Goal: Complete application form

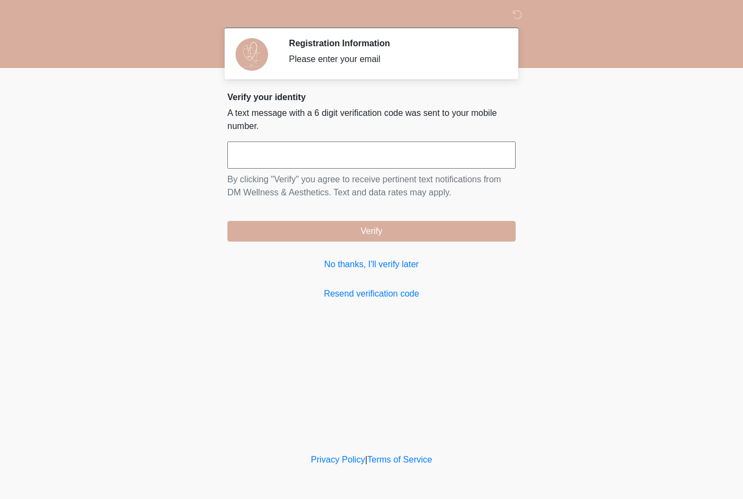
click at [435, 161] on input "text" at bounding box center [371, 154] width 288 height 27
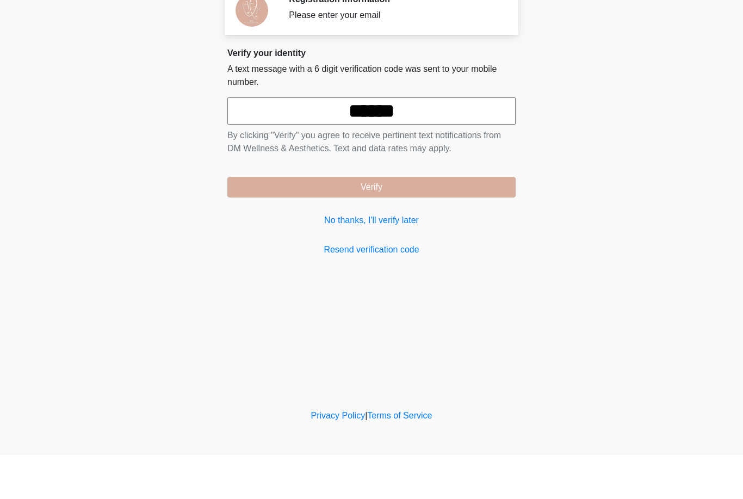
type input "******"
click at [428, 221] on button "Verify" at bounding box center [371, 231] width 288 height 21
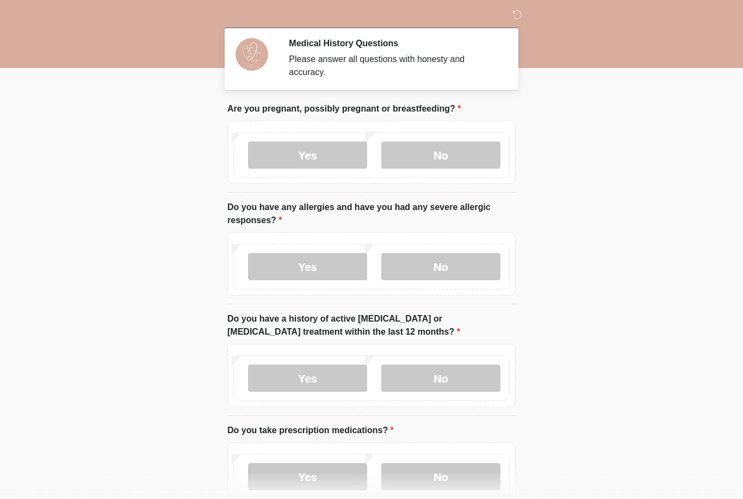
click at [454, 158] on label "No" at bounding box center [440, 154] width 119 height 27
click at [446, 270] on label "No" at bounding box center [440, 266] width 119 height 27
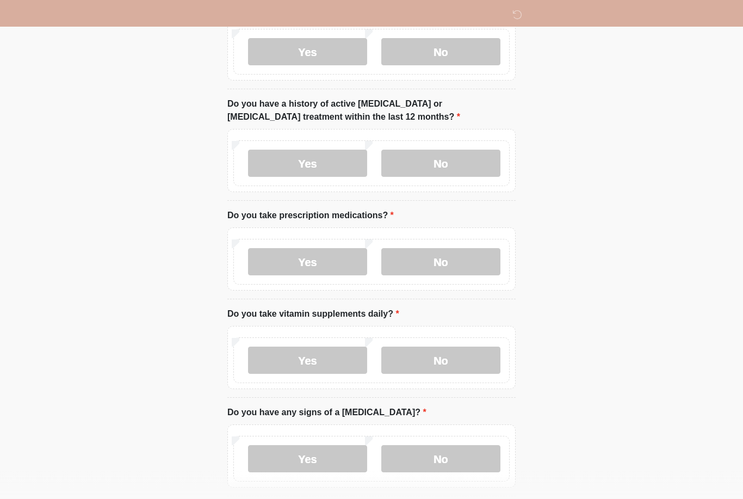
scroll to position [215, 0]
click at [457, 171] on label "No" at bounding box center [440, 163] width 119 height 27
click at [469, 251] on label "No" at bounding box center [440, 261] width 119 height 27
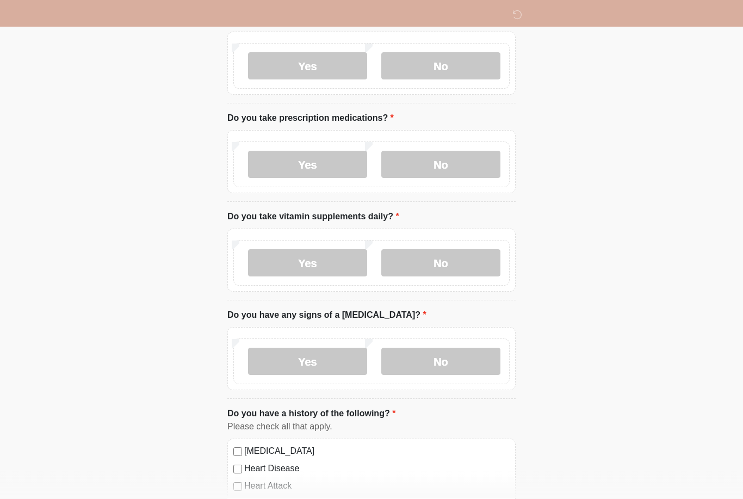
scroll to position [312, 0]
click at [457, 274] on label "No" at bounding box center [440, 262] width 119 height 27
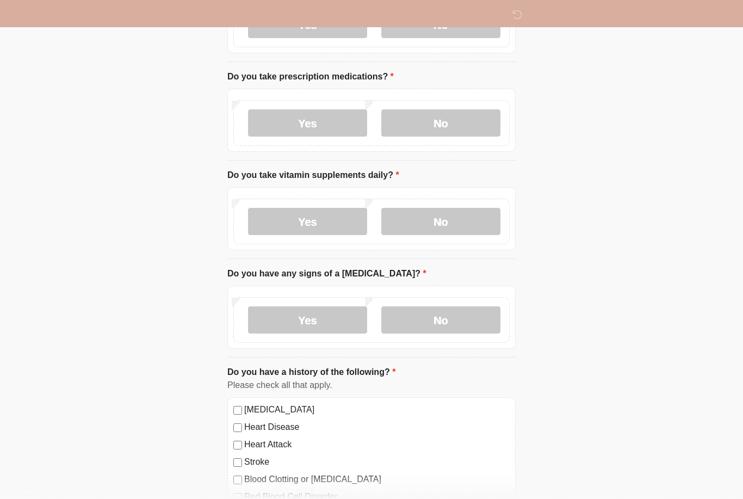
scroll to position [415, 0]
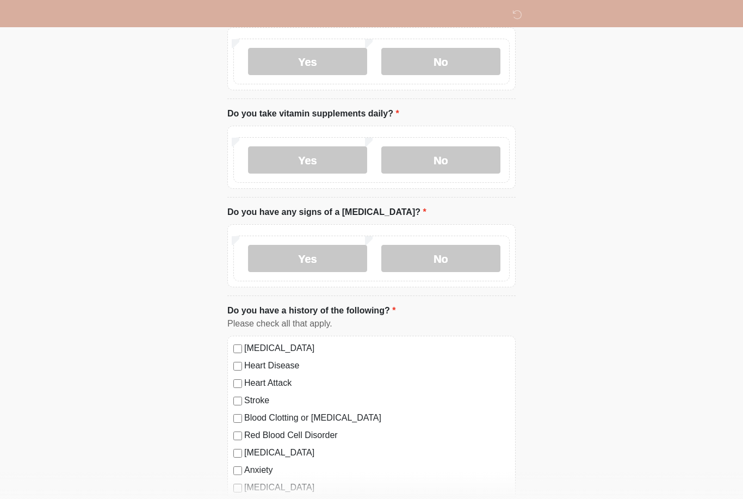
click at [463, 265] on label "No" at bounding box center [440, 258] width 119 height 27
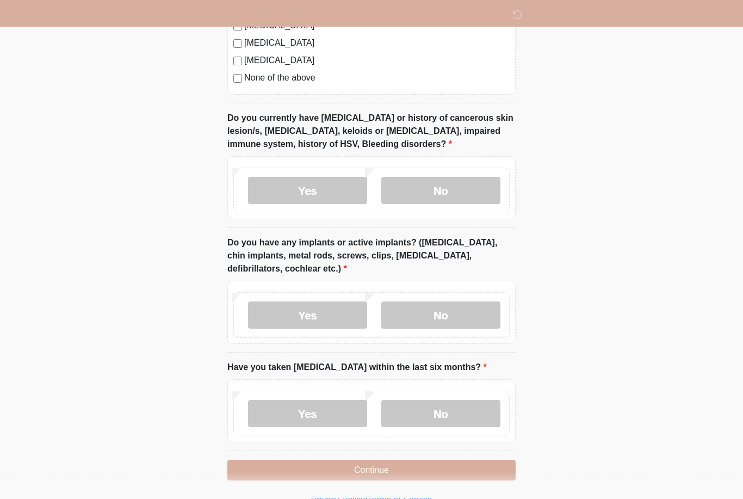
scroll to position [880, 0]
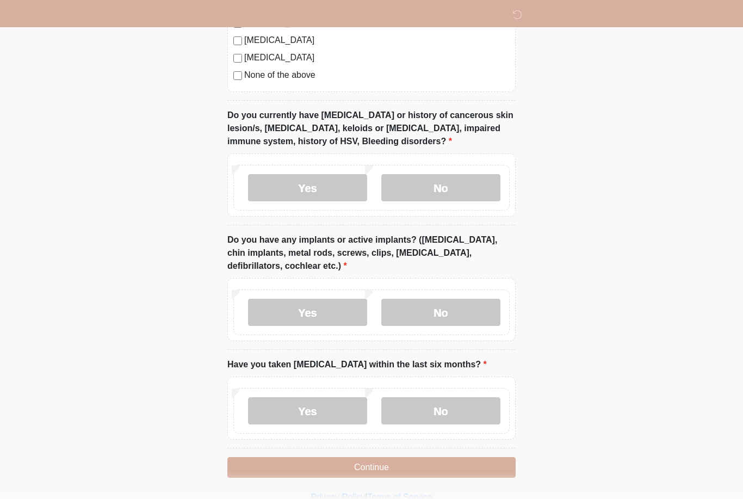
click at [467, 188] on label "No" at bounding box center [440, 187] width 119 height 27
click at [482, 315] on label "No" at bounding box center [440, 312] width 119 height 27
click at [325, 310] on label "Yes" at bounding box center [307, 312] width 119 height 27
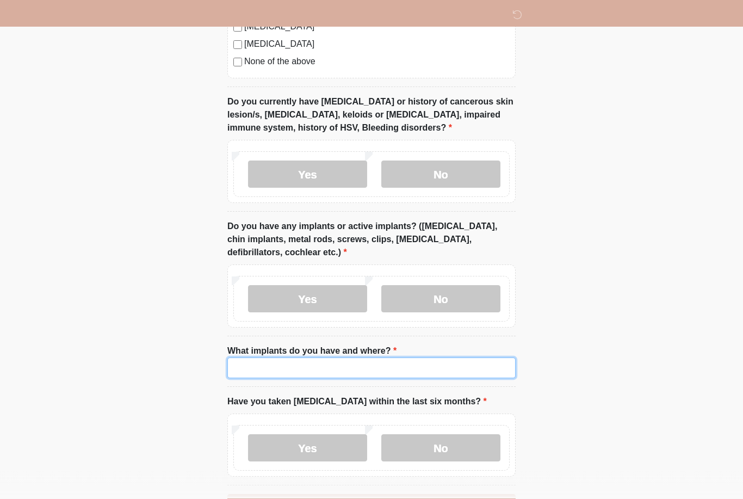
click at [416, 367] on input "What implants do you have and where?" at bounding box center [371, 368] width 288 height 21
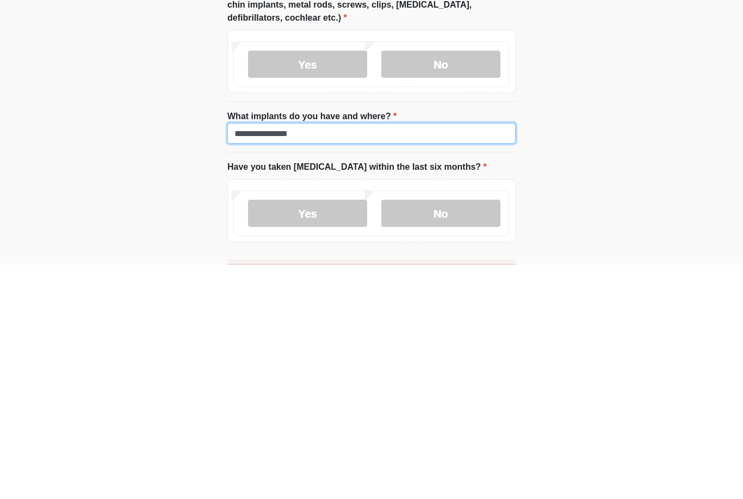
type input "**********"
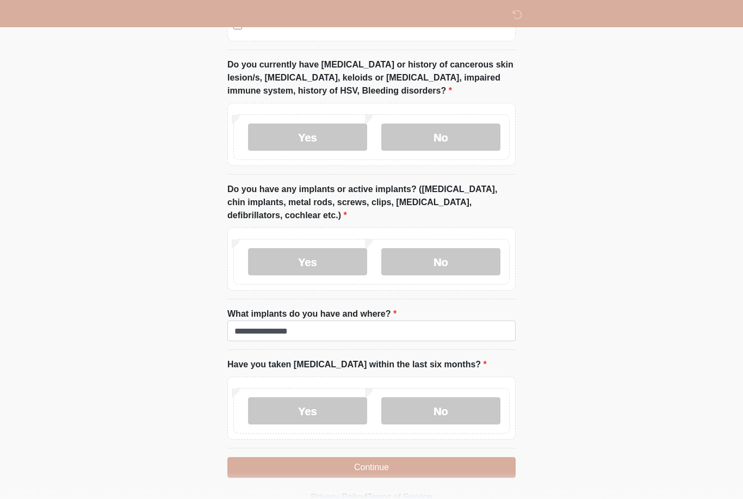
click at [458, 413] on label "No" at bounding box center [440, 410] width 119 height 27
click at [476, 471] on button "Continue" at bounding box center [371, 467] width 288 height 21
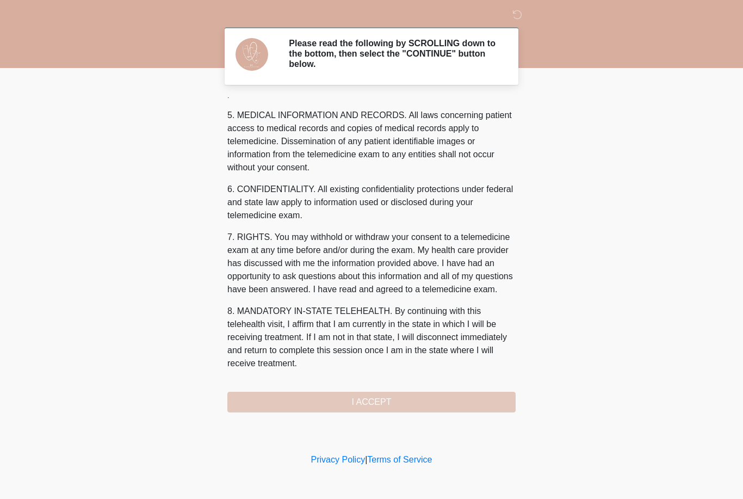
scroll to position [363, 0]
click at [391, 411] on button "I ACCEPT" at bounding box center [371, 402] width 288 height 21
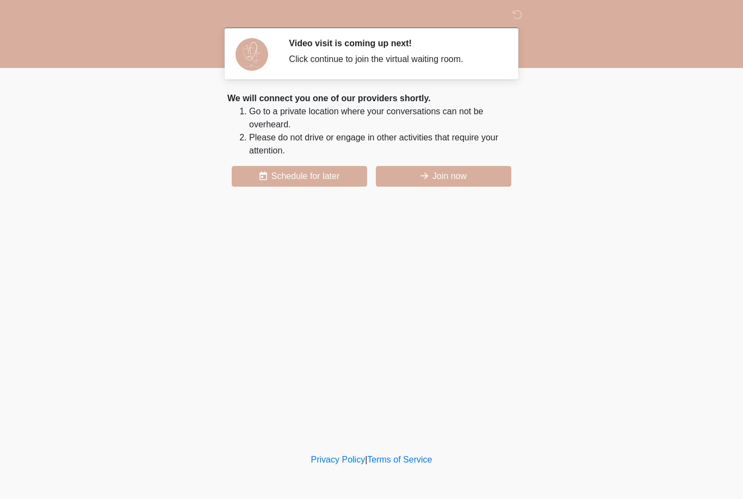
click at [456, 175] on button "Join now" at bounding box center [444, 176] width 136 height 21
